Goal: Information Seeking & Learning: Learn about a topic

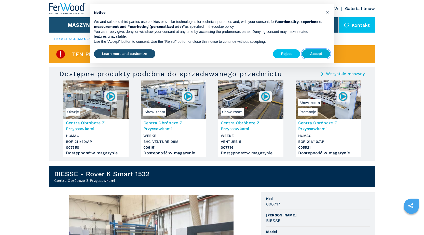
click at [318, 53] on button "Accept" at bounding box center [316, 53] width 28 height 9
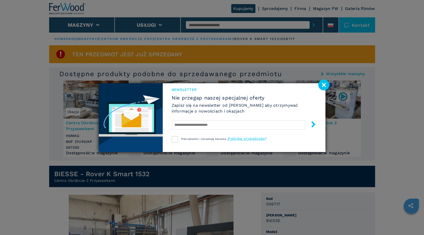
drag, startPoint x: 323, startPoint y: 84, endPoint x: 309, endPoint y: 87, distance: 14.3
click at [323, 84] on image at bounding box center [324, 85] width 11 height 11
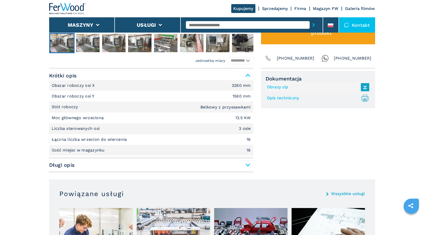
scroll to position [306, 0]
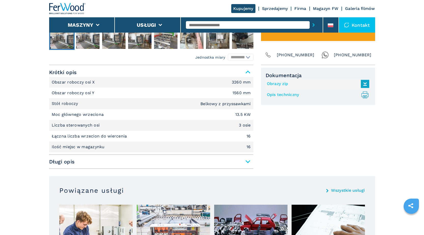
click at [247, 163] on span "Długi opis" at bounding box center [151, 161] width 204 height 9
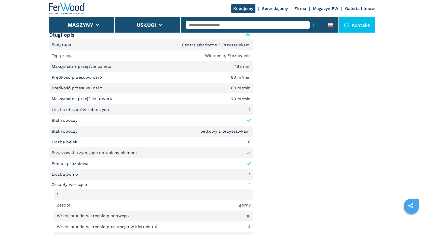
scroll to position [433, 0]
click at [248, 121] on icon at bounding box center [249, 120] width 4 height 2
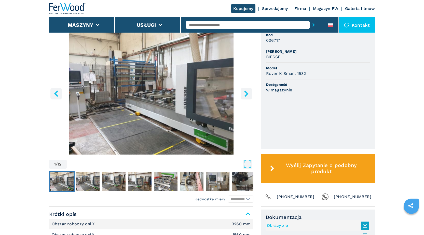
scroll to position [178, 0]
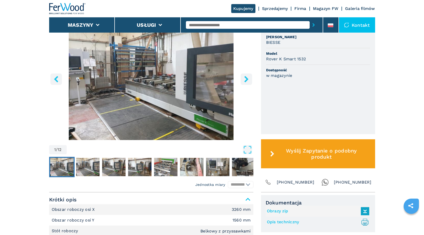
click at [64, 168] on img "Go to Slide 1" at bounding box center [61, 167] width 23 height 18
click at [89, 167] on img "Go to Slide 2" at bounding box center [87, 167] width 23 height 18
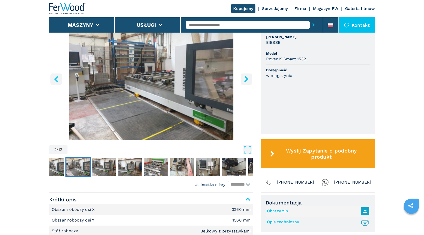
click at [245, 80] on icon "right-button" at bounding box center [246, 79] width 6 height 6
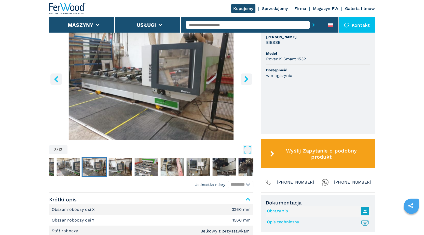
click at [245, 80] on icon "right-button" at bounding box center [246, 79] width 6 height 6
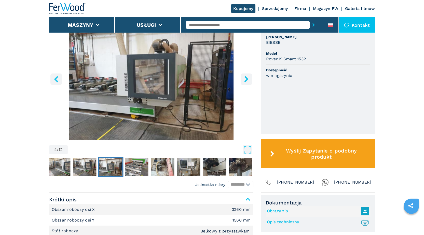
click at [245, 80] on icon "right-button" at bounding box center [246, 79] width 6 height 6
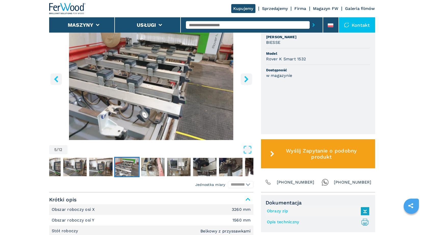
click at [245, 80] on icon "right-button" at bounding box center [246, 79] width 6 height 6
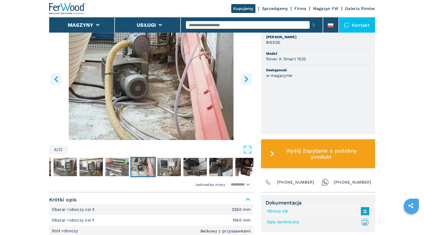
click at [245, 80] on icon "right-button" at bounding box center [246, 79] width 6 height 6
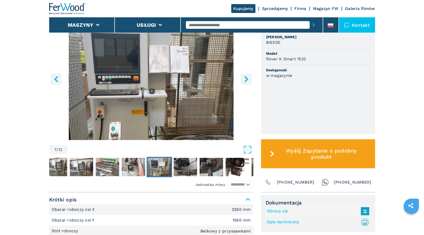
click at [245, 80] on icon "right-button" at bounding box center [246, 79] width 6 height 6
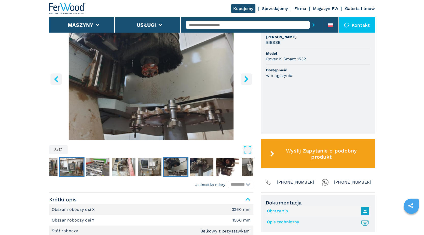
click at [71, 168] on img "Go to Slide 4" at bounding box center [71, 167] width 23 height 18
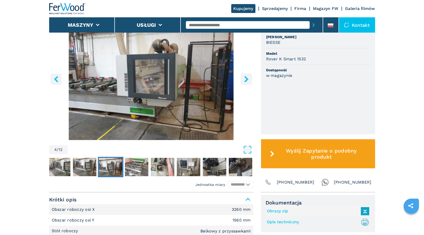
click at [245, 80] on icon "right-button" at bounding box center [246, 79] width 6 height 6
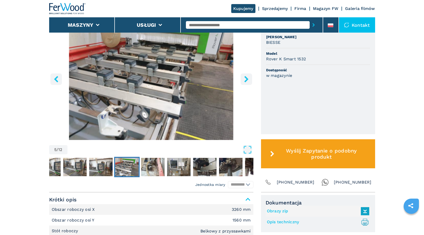
click at [58, 78] on icon "left-button" at bounding box center [56, 79] width 6 height 6
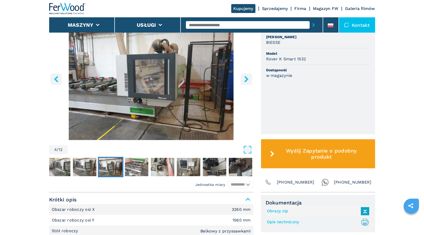
click at [58, 78] on icon "left-button" at bounding box center [56, 79] width 6 height 6
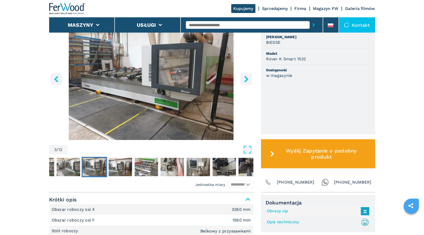
click at [58, 78] on icon "left-button" at bounding box center [56, 79] width 6 height 6
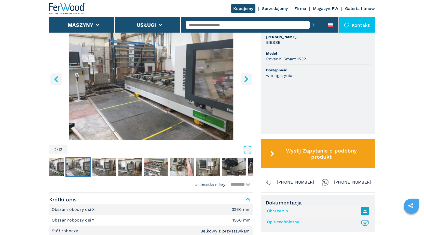
click at [58, 78] on icon "left-button" at bounding box center [56, 79] width 6 height 6
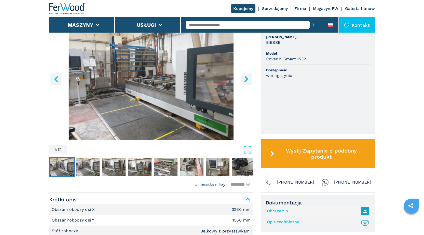
click at [58, 78] on icon "left-button" at bounding box center [56, 79] width 6 height 6
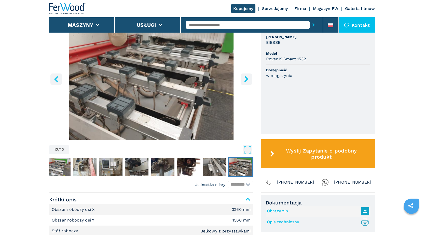
click at [58, 78] on icon "left-button" at bounding box center [56, 79] width 6 height 6
click at [245, 77] on icon "right-button" at bounding box center [246, 79] width 6 height 6
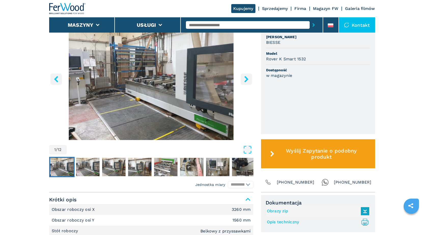
click at [245, 77] on icon "right-button" at bounding box center [246, 79] width 6 height 6
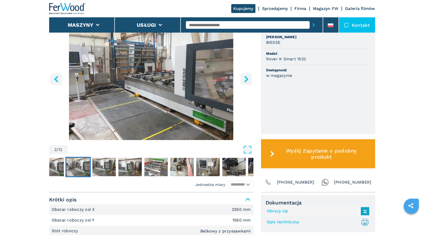
click at [245, 77] on icon "right-button" at bounding box center [246, 79] width 6 height 6
click at [245, 80] on icon "right-button" at bounding box center [246, 79] width 6 height 6
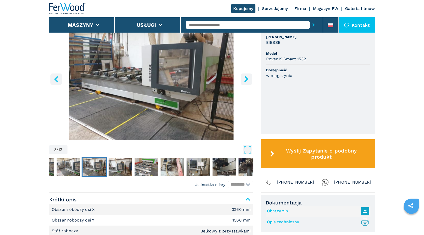
click at [245, 80] on icon "right-button" at bounding box center [246, 79] width 6 height 6
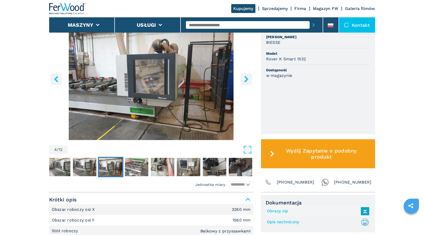
click at [245, 80] on icon "right-button" at bounding box center [246, 79] width 6 height 6
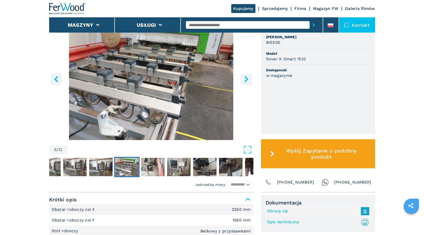
click at [245, 80] on icon "right-button" at bounding box center [246, 79] width 6 height 6
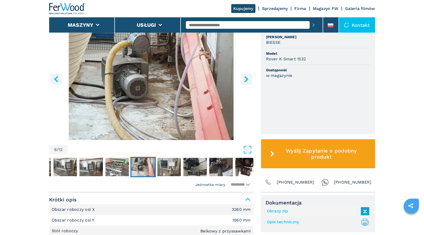
click at [245, 80] on icon "right-button" at bounding box center [246, 79] width 6 height 6
